Goal: Task Accomplishment & Management: Manage account settings

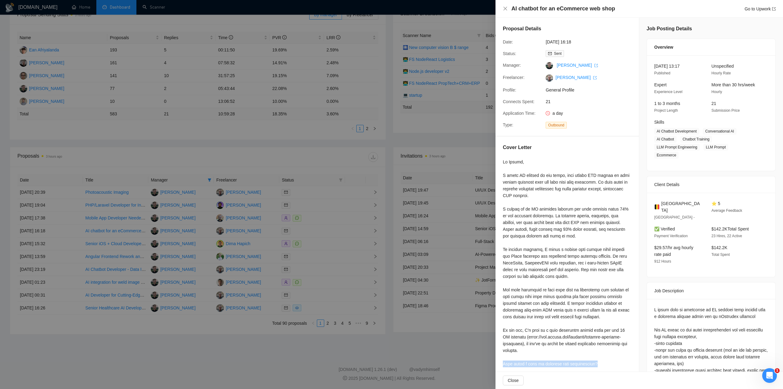
scroll to position [31, 0]
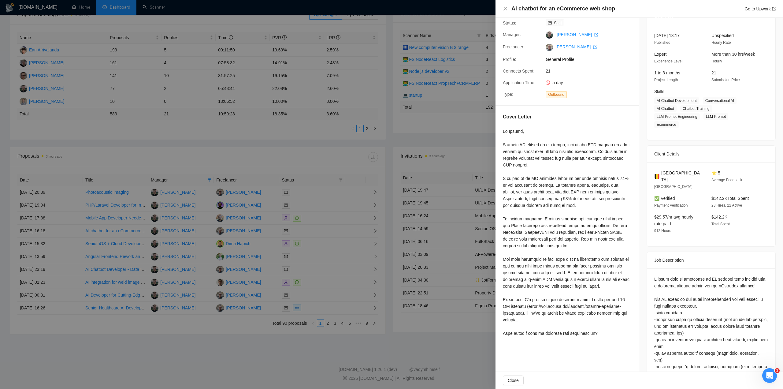
click at [349, 150] on div at bounding box center [391, 194] width 783 height 389
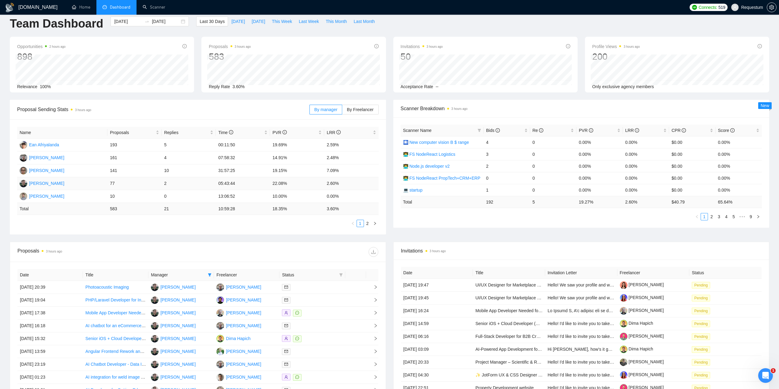
scroll to position [0, 0]
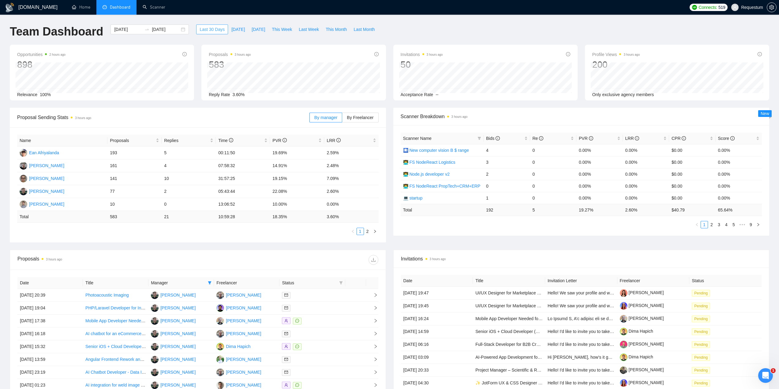
click at [212, 29] on span "Last 30 Days" at bounding box center [212, 29] width 25 height 7
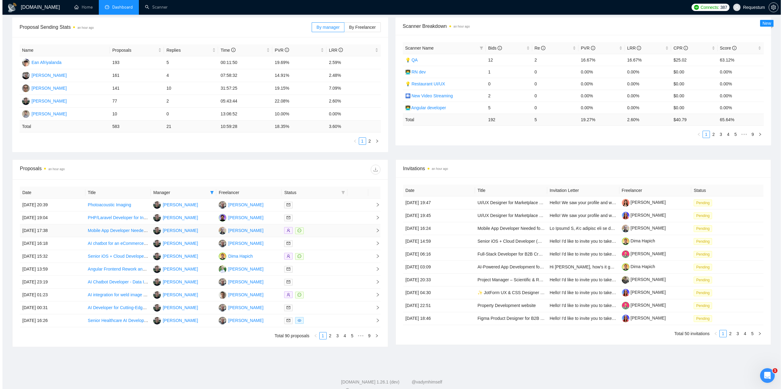
scroll to position [94, 0]
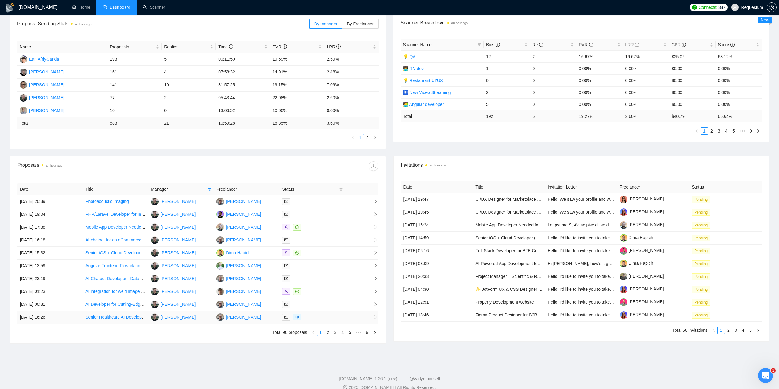
click at [326, 322] on td at bounding box center [311, 317] width 65 height 13
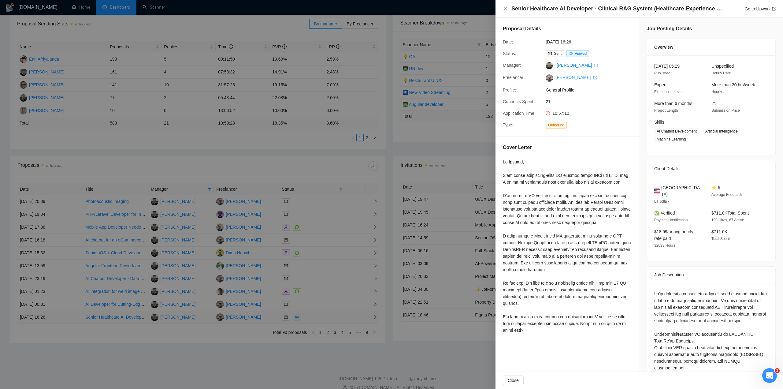
click at [326, 322] on div at bounding box center [391, 194] width 783 height 389
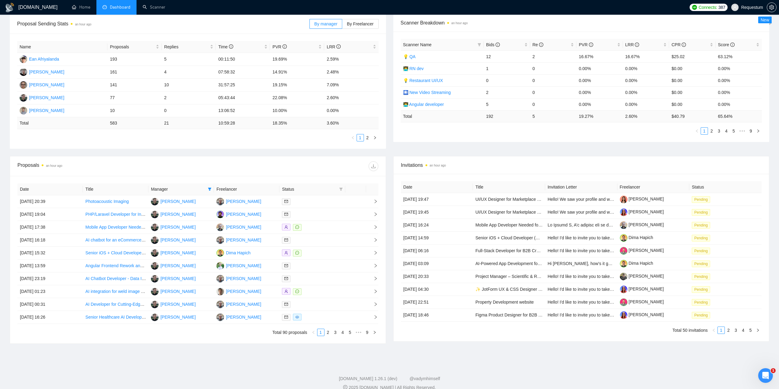
click at [228, 337] on div "Date Title Manager Freelancer Status 13 Oct, 2025 20:39 Photoacoustic Imaging A…" at bounding box center [198, 259] width 376 height 167
click at [327, 332] on link "2" at bounding box center [328, 332] width 7 height 7
click at [315, 213] on div at bounding box center [312, 214] width 61 height 7
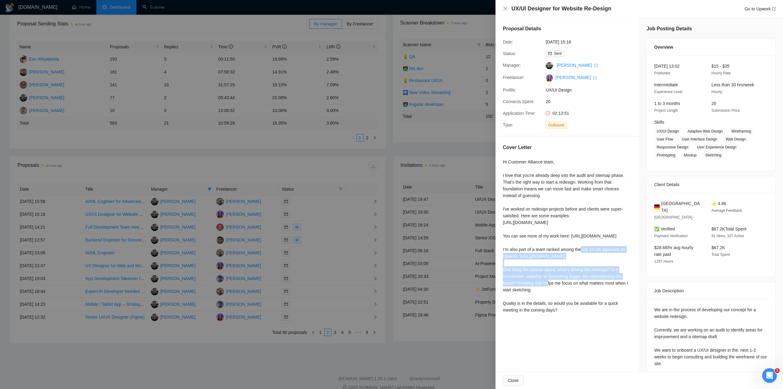
drag, startPoint x: 499, startPoint y: 241, endPoint x: 526, endPoint y: 276, distance: 44.5
click at [526, 276] on div "Cover Letter Hi Customer Alliance team, I love that you're already deep into th…" at bounding box center [568, 230] width 144 height 187
copy div "You can see more of my work here: https://www.behance.net/irina_kuznetsova I’m …"
click at [322, 267] on div at bounding box center [391, 194] width 783 height 389
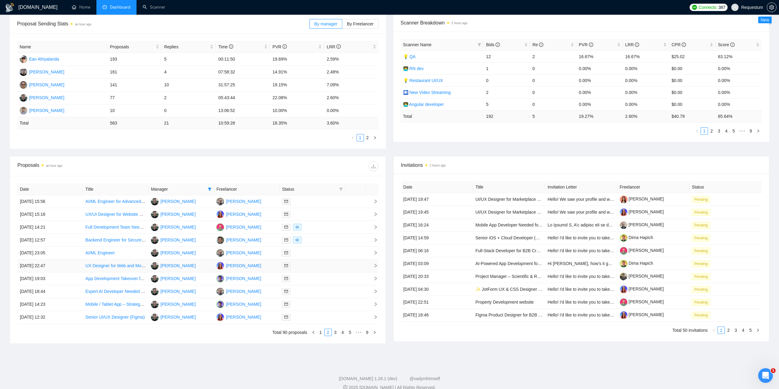
click at [311, 264] on div at bounding box center [312, 265] width 61 height 7
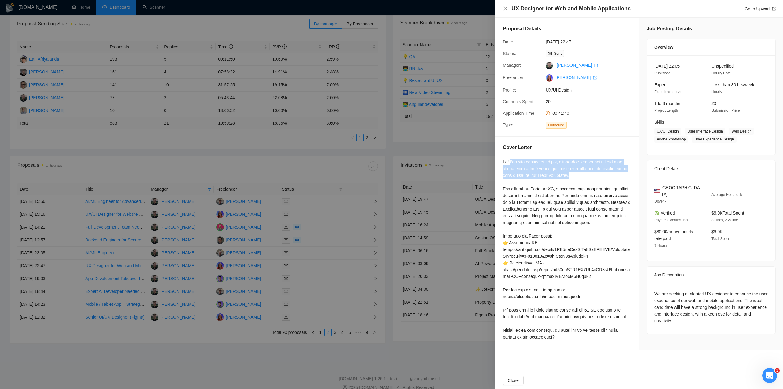
drag, startPoint x: 510, startPoint y: 161, endPoint x: 589, endPoint y: 176, distance: 81.0
click at [589, 176] on div at bounding box center [567, 250] width 129 height 182
copy div "I’ve been designing simple, easy-to-use interfaces for web and mobile apps for …"
